Goal: Navigation & Orientation: Find specific page/section

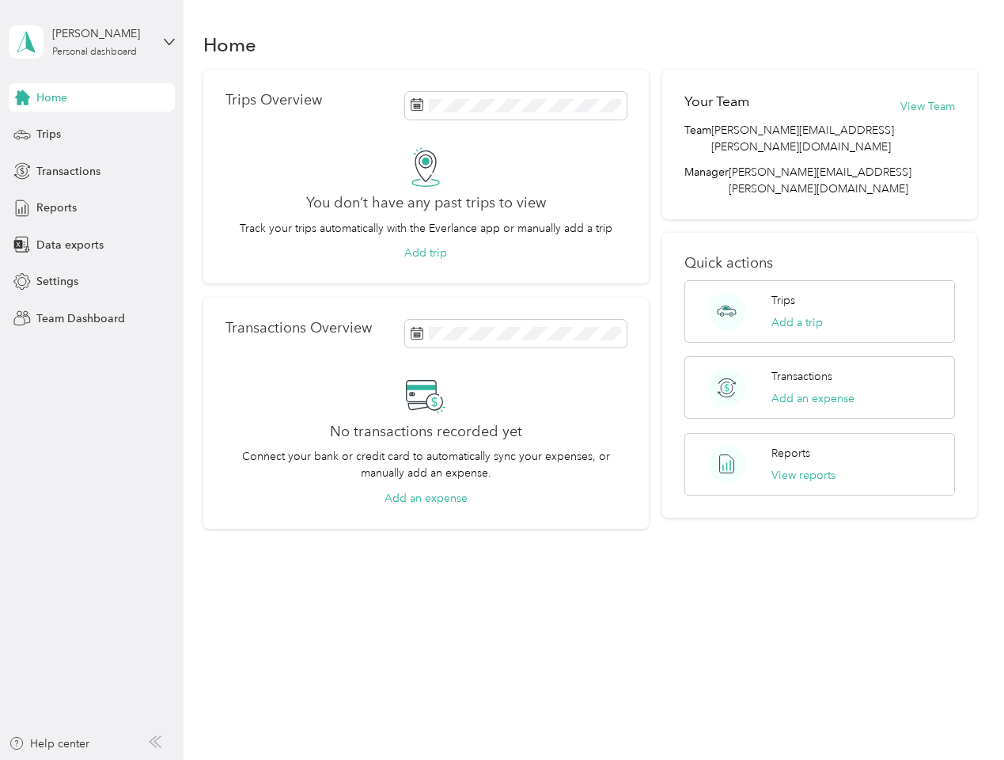
click at [502, 380] on div "No transactions recorded yet Connect your bank or credit card to automatically …" at bounding box center [426, 440] width 401 height 131
click at [92, 42] on div "[PERSON_NAME]" at bounding box center [101, 33] width 99 height 17
click at [92, 97] on div "You’re signed in as [PERSON_NAME][EMAIL_ADDRESS][PERSON_NAME][DOMAIN_NAME] Team…" at bounding box center [265, 138] width 512 height 161
click at [22, 97] on div "You’re signed in as [PERSON_NAME][EMAIL_ADDRESS][PERSON_NAME][DOMAIN_NAME] Team…" at bounding box center [265, 138] width 512 height 161
